Goal: Book appointment/travel/reservation

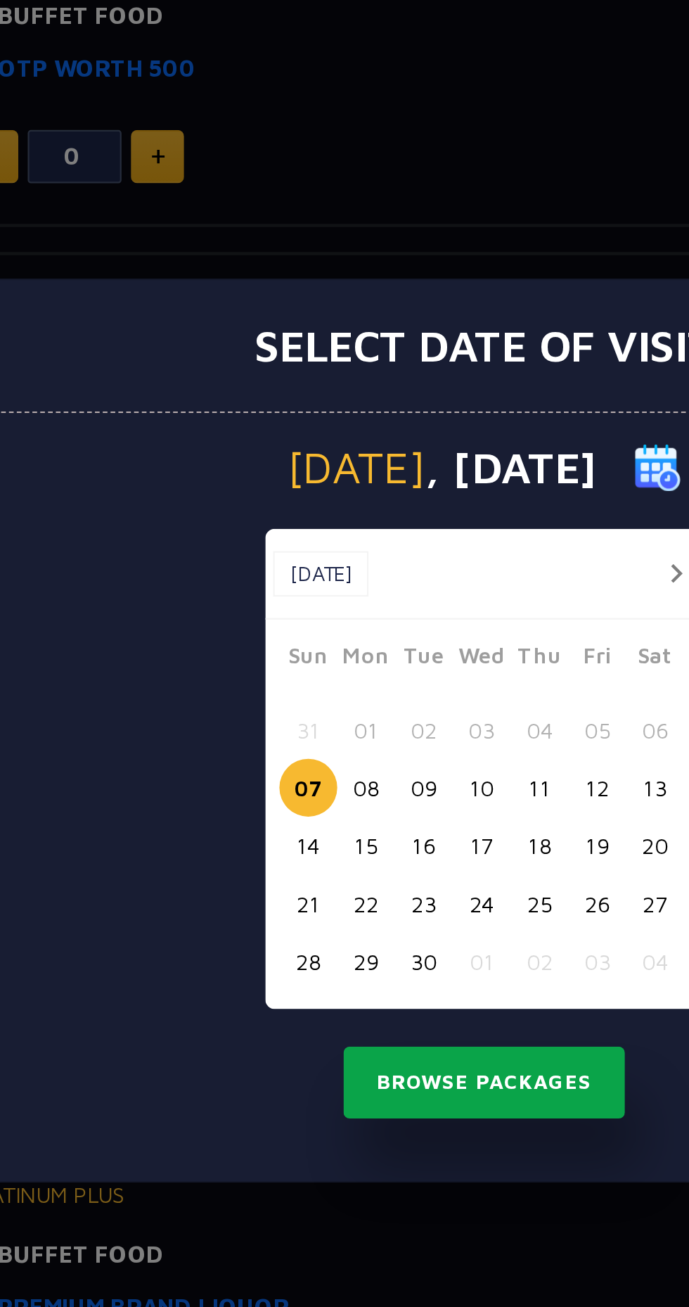
click at [290, 801] on button "Browse Packages" at bounding box center [344, 811] width 127 height 32
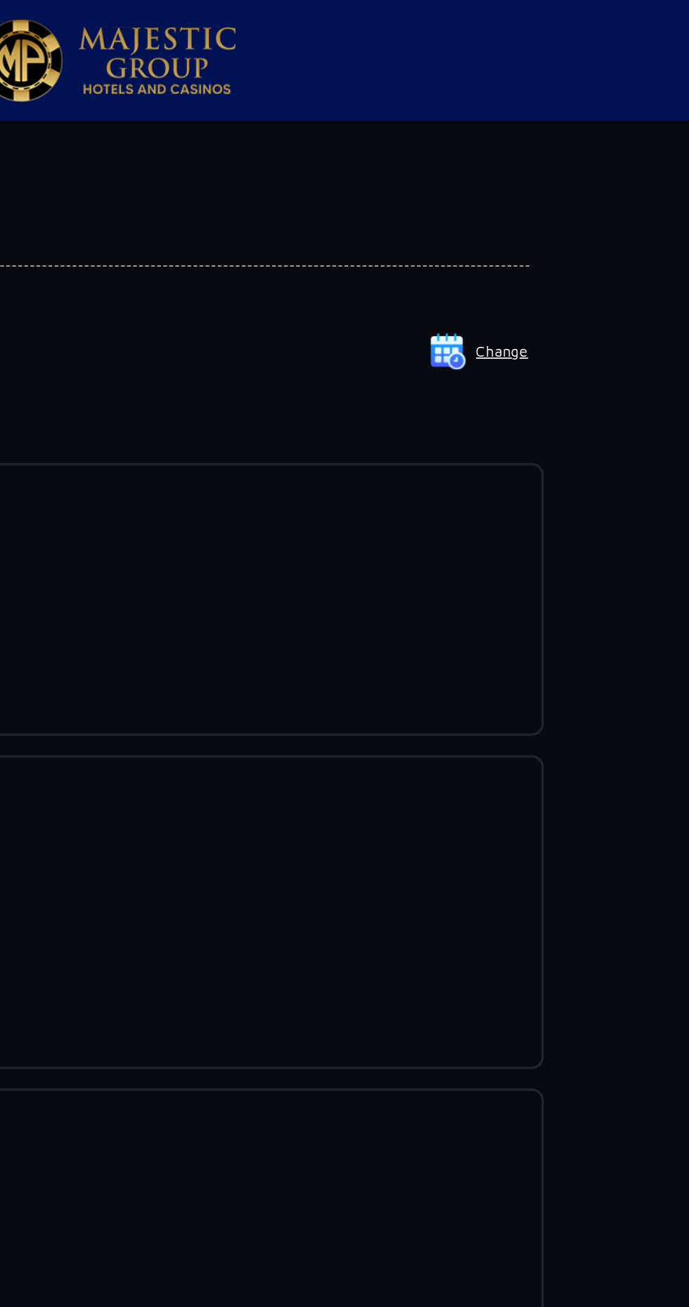
click at [571, 205] on button "Change" at bounding box center [560, 204] width 58 height 23
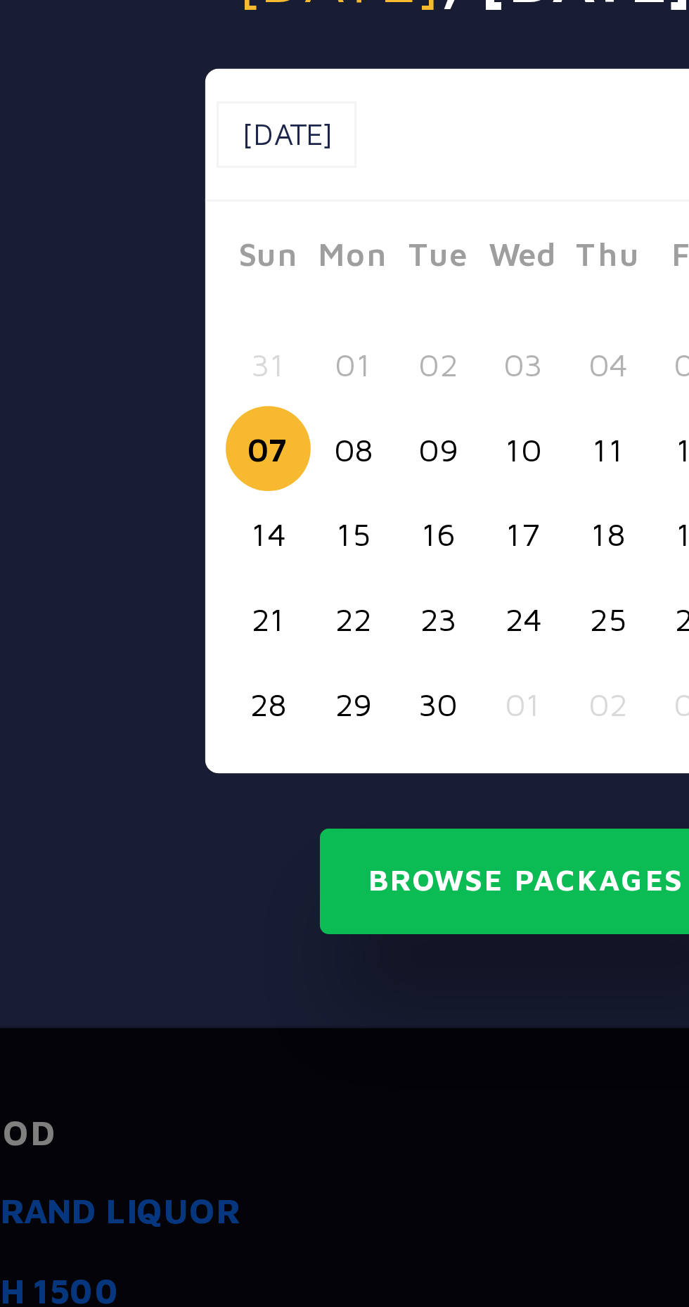
click at [288, 692] on button "08" at bounding box center [292, 679] width 26 height 26
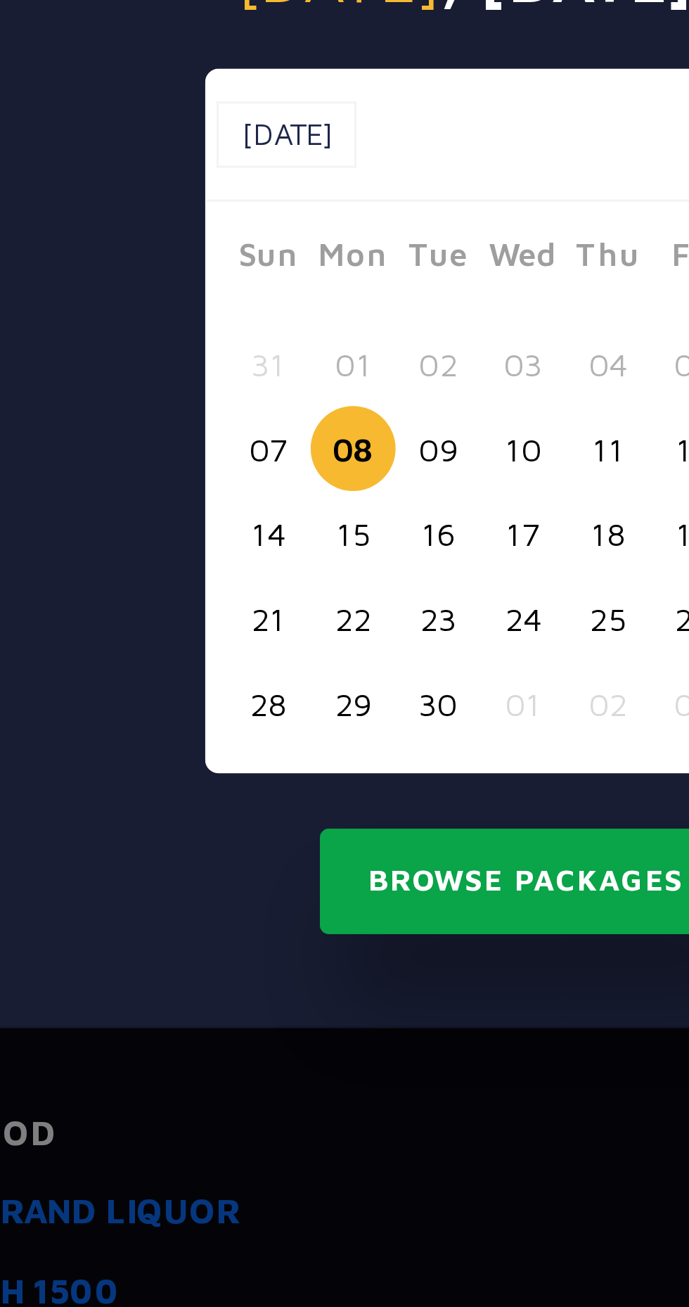
click at [298, 828] on button "Browse Packages" at bounding box center [344, 811] width 127 height 32
